Goal: Task Accomplishment & Management: Complete application form

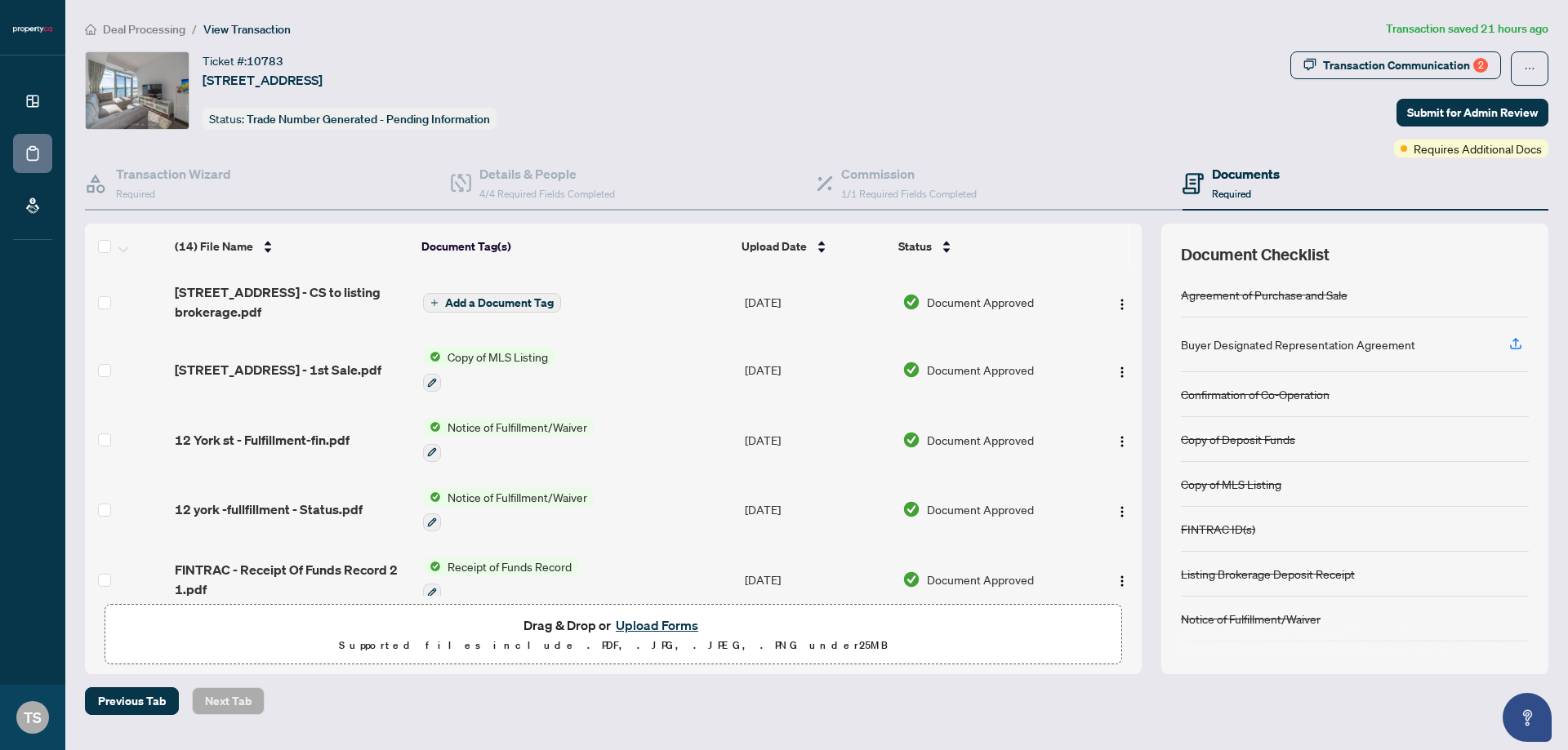
click at [639, 620] on button "Upload Forms" at bounding box center [658, 625] width 93 height 21
click at [1446, 68] on div "Transaction Communication 2" at bounding box center [1405, 65] width 165 height 26
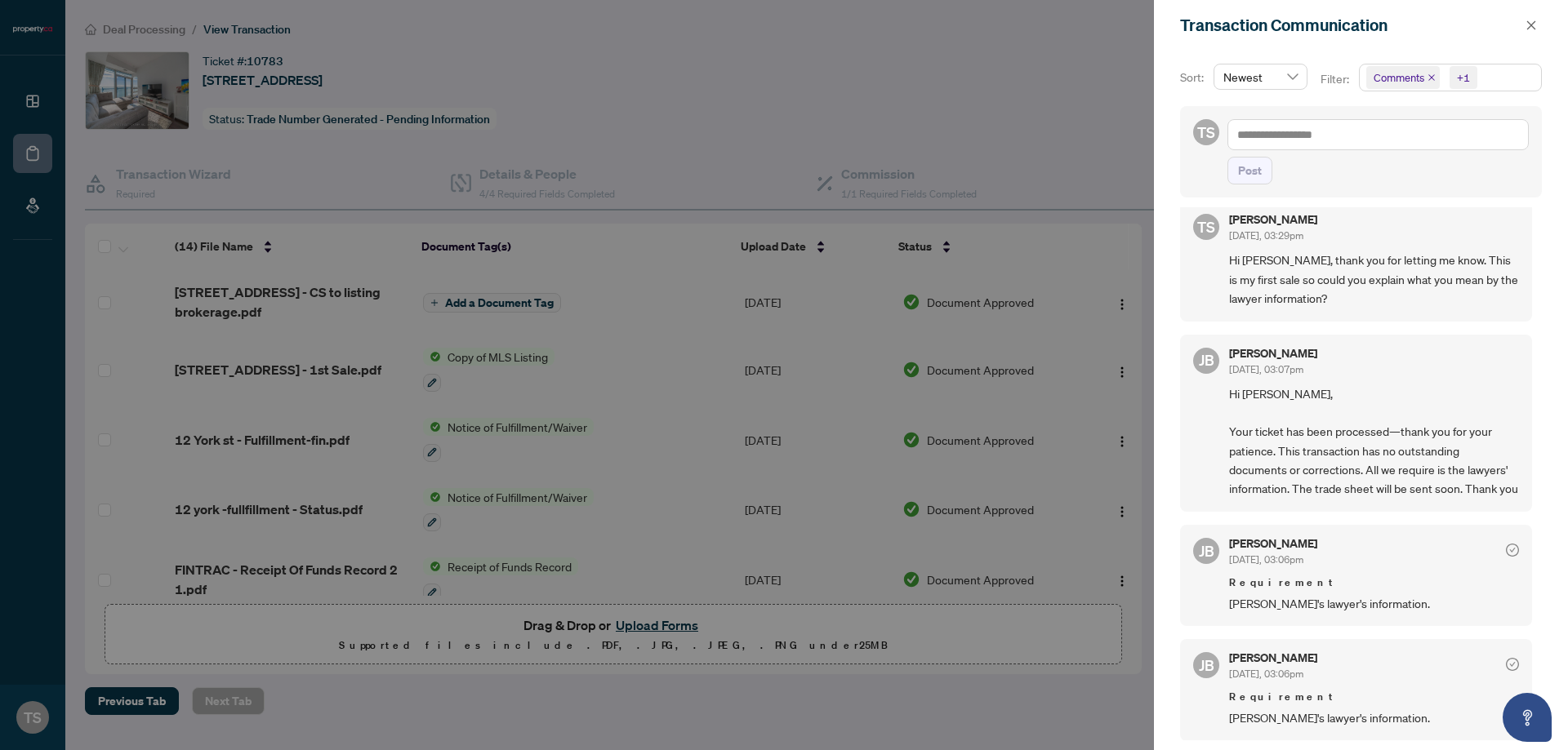
scroll to position [36, 0]
click at [1530, 22] on icon "close" at bounding box center [1531, 25] width 11 height 11
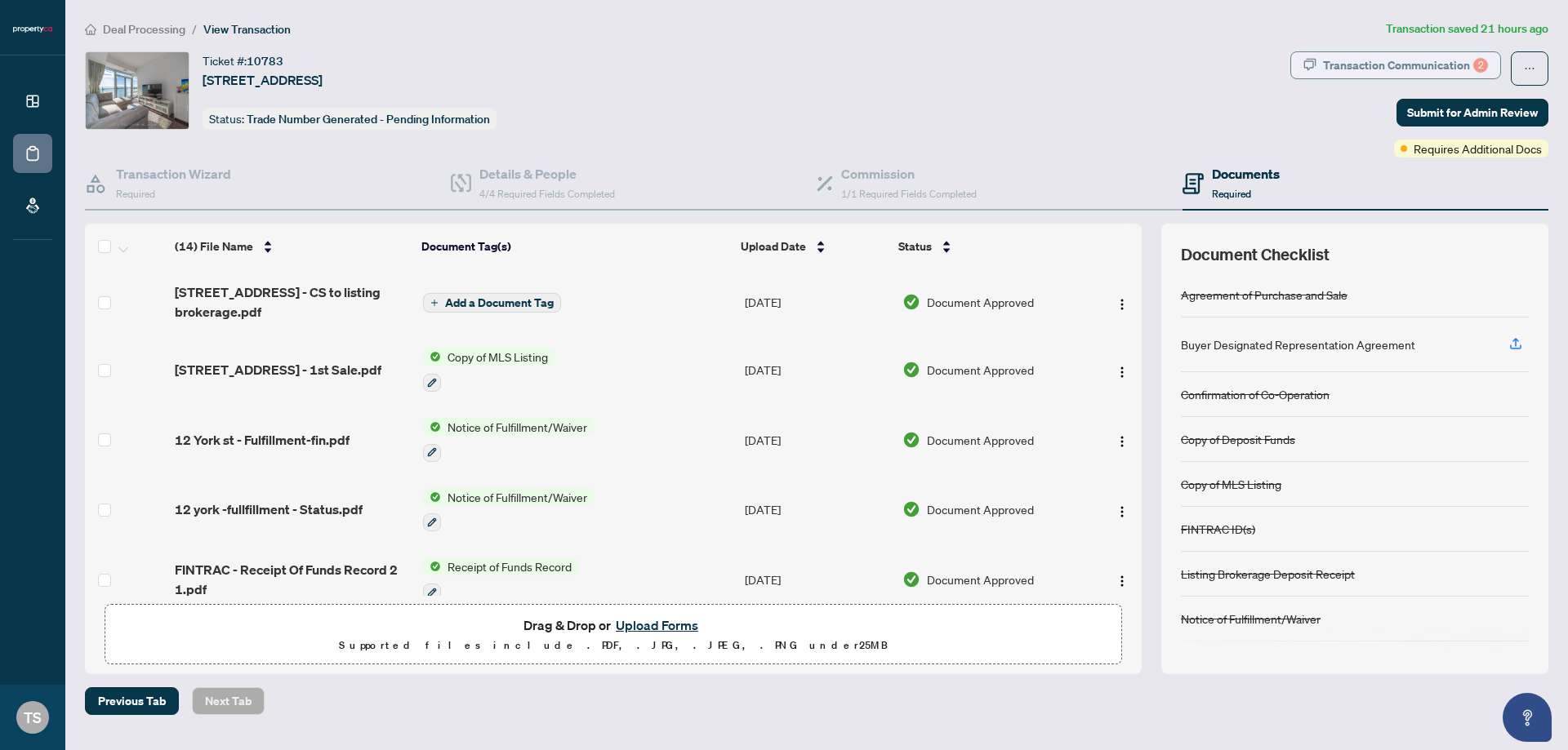
click at [1454, 67] on div "Transaction Communication 2" at bounding box center [1405, 65] width 165 height 26
click at [1454, 67] on div "Transaction Communication Sort: Newest Filter: Comments +1 TS Post TS Taahir Sh…" at bounding box center [784, 375] width 1568 height 750
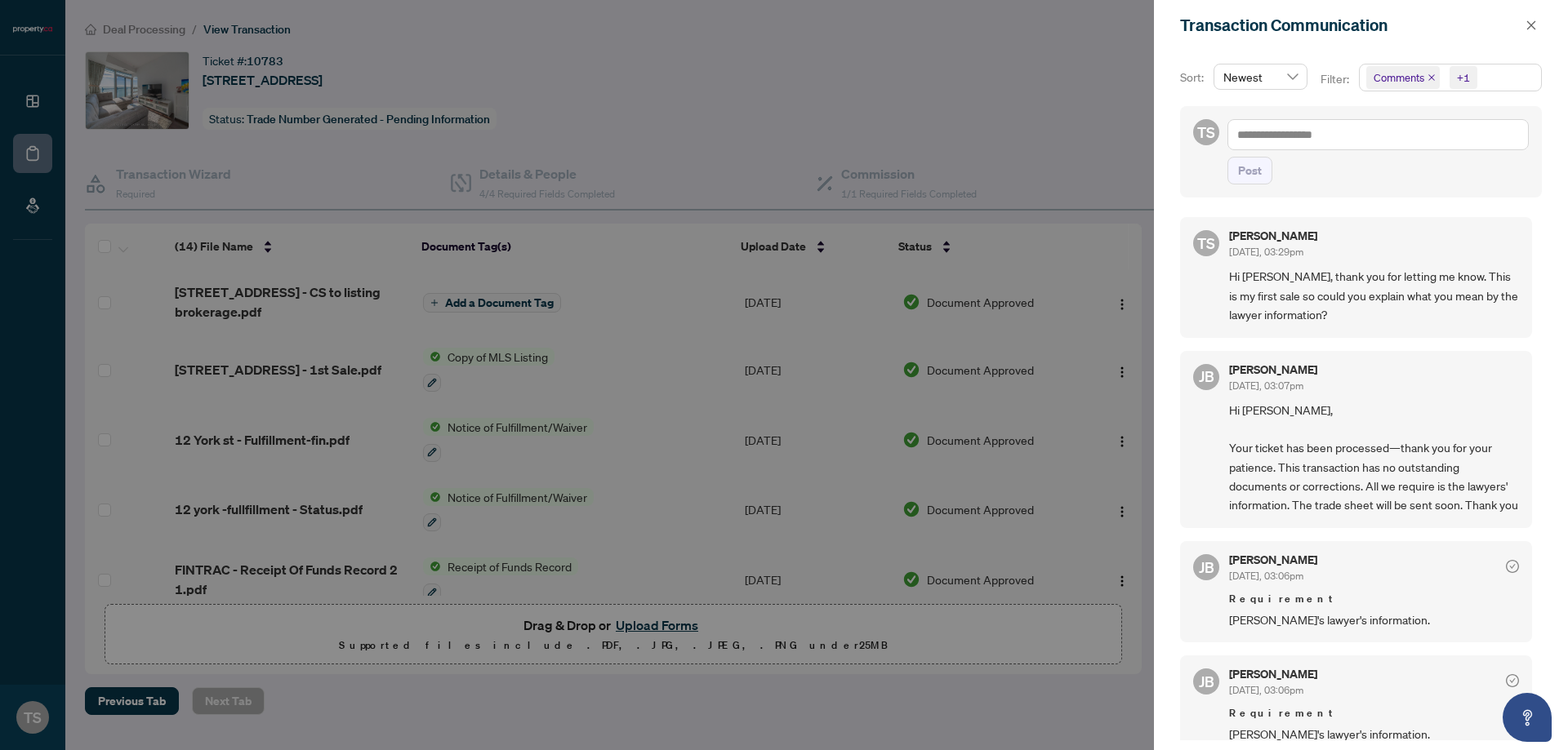
click at [1467, 84] on div "+1" at bounding box center [1463, 78] width 13 height 17
click at [1529, 34] on span "button" at bounding box center [1531, 25] width 11 height 26
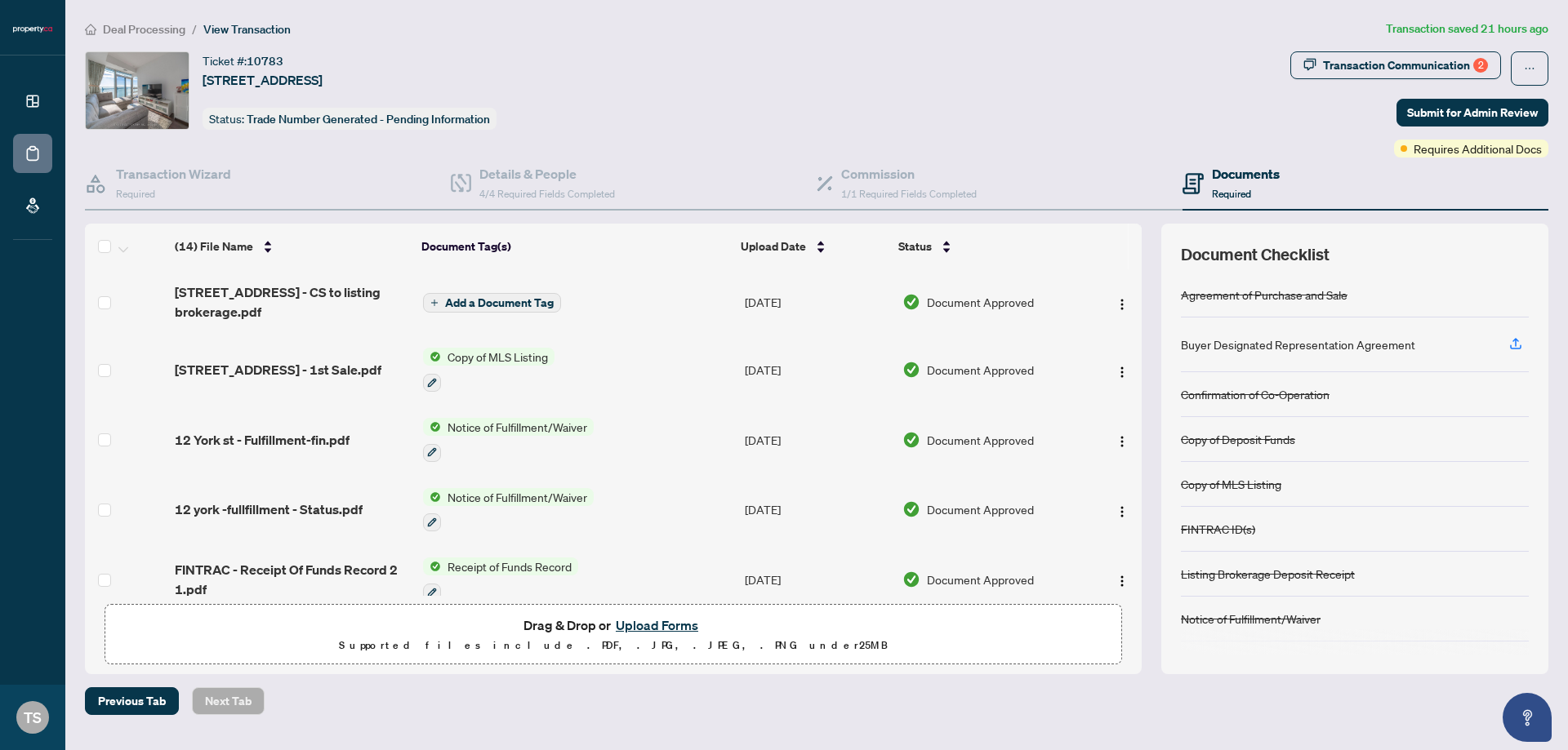
click at [648, 620] on button "Upload Forms" at bounding box center [658, 625] width 93 height 21
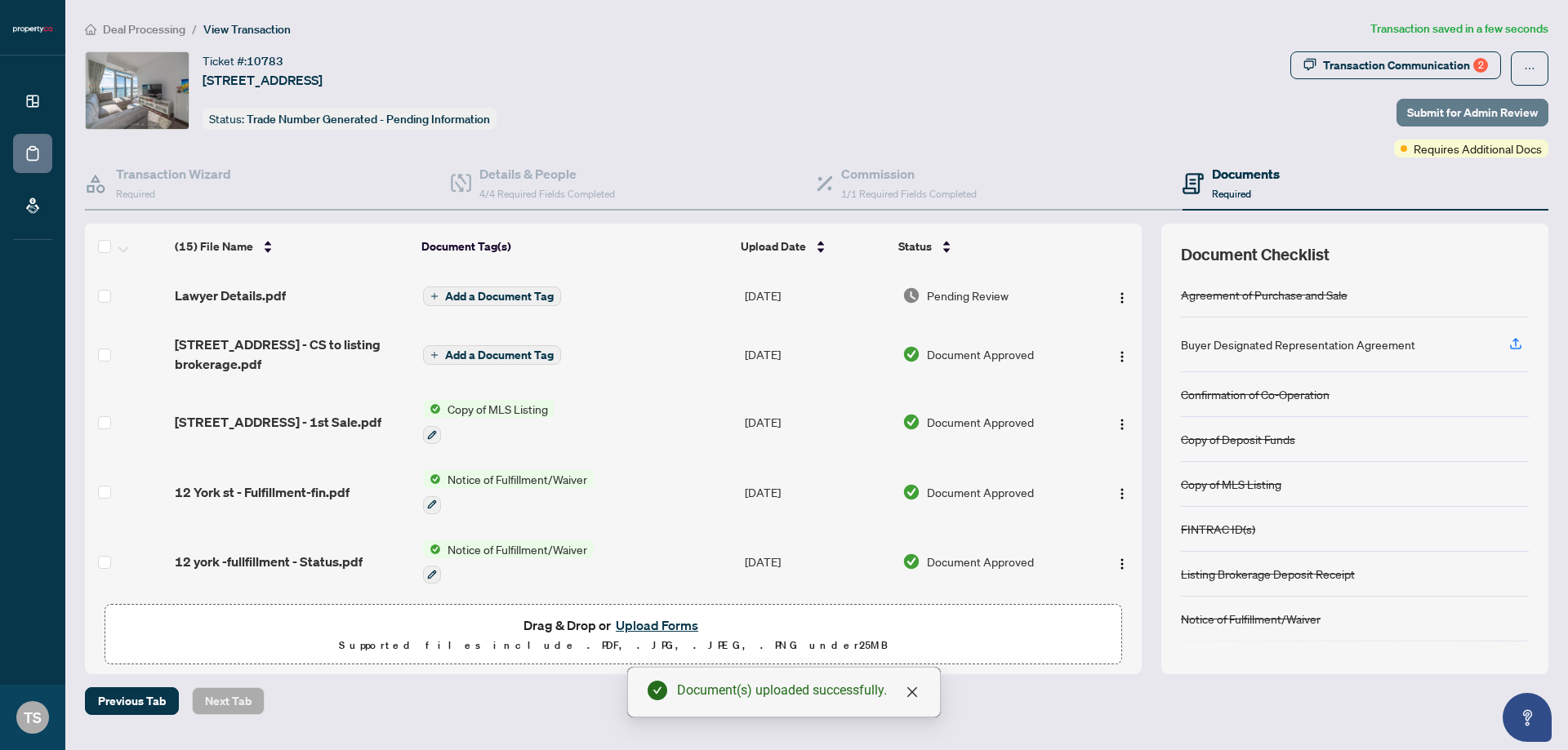
click at [1460, 107] on span "Submit for Admin Review" at bounding box center [1472, 113] width 131 height 26
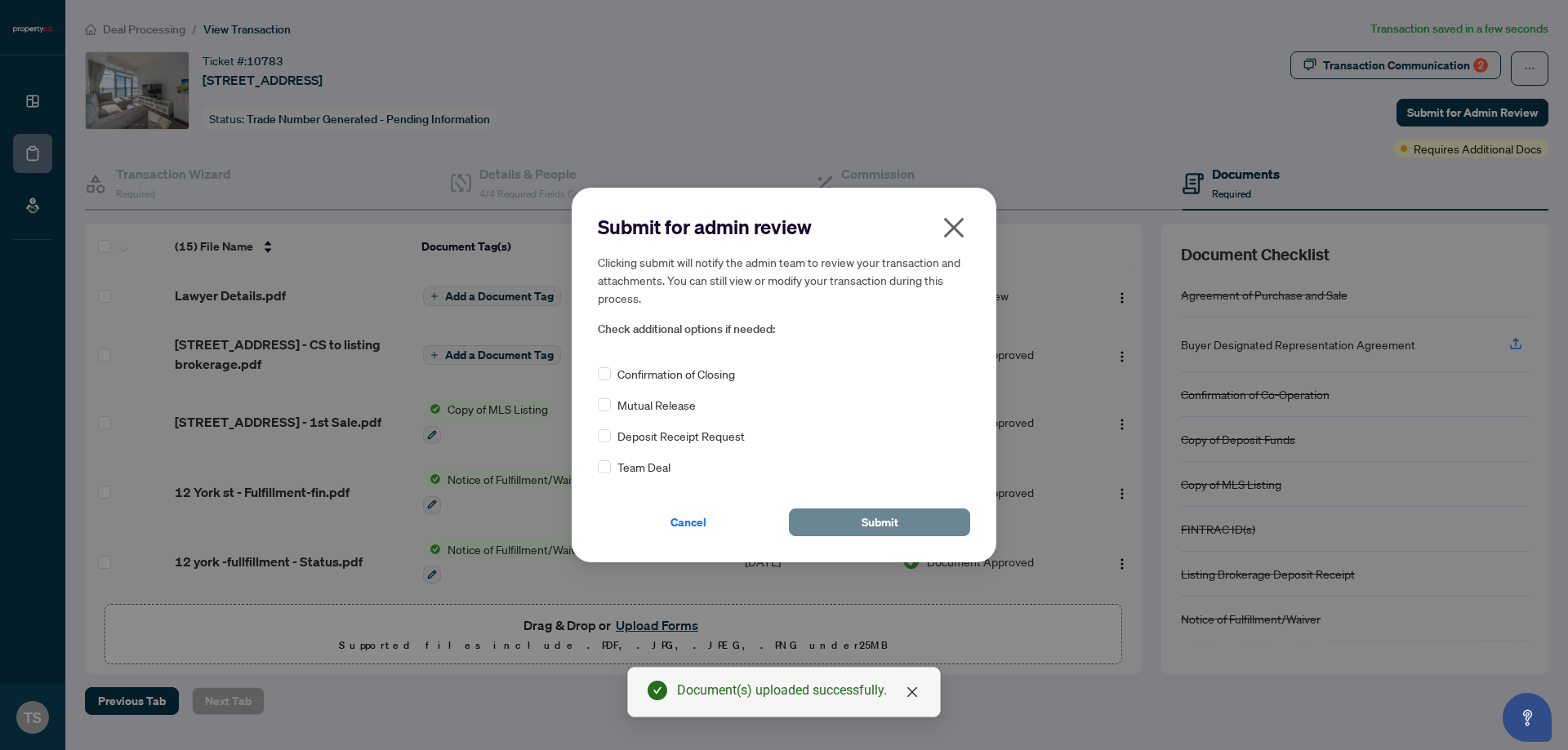
click at [881, 521] on span "Submit" at bounding box center [880, 522] width 37 height 26
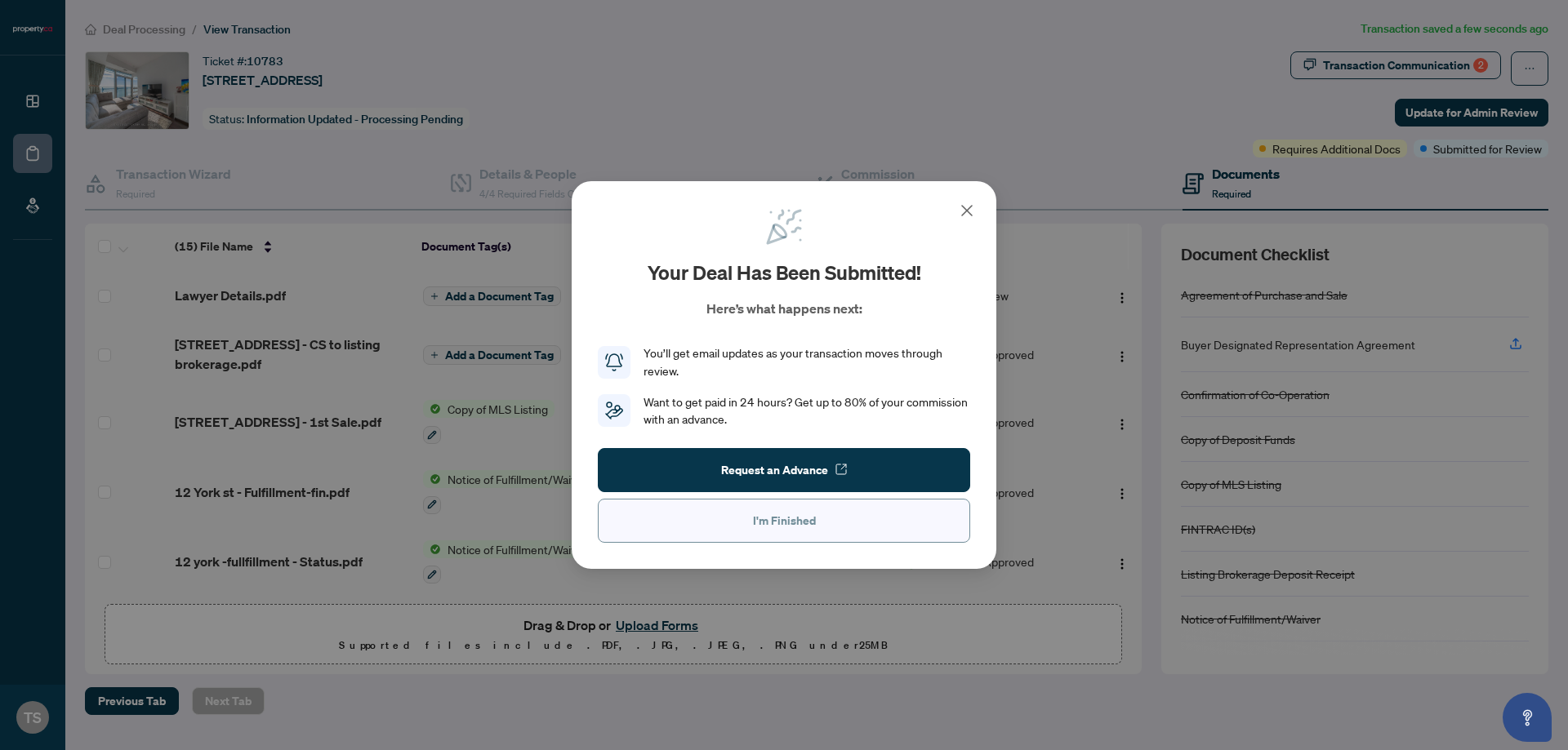
click at [788, 517] on span "I'm Finished" at bounding box center [784, 520] width 63 height 26
